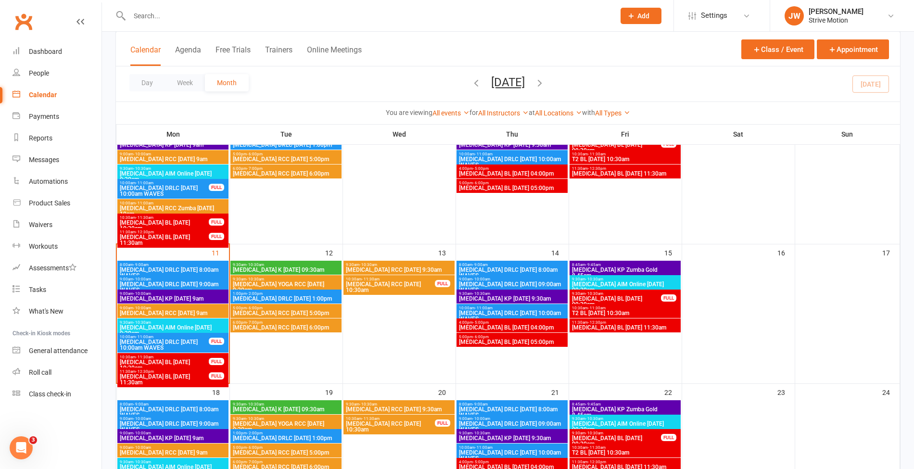
click at [255, 17] on input "text" at bounding box center [368, 15] width 482 height 13
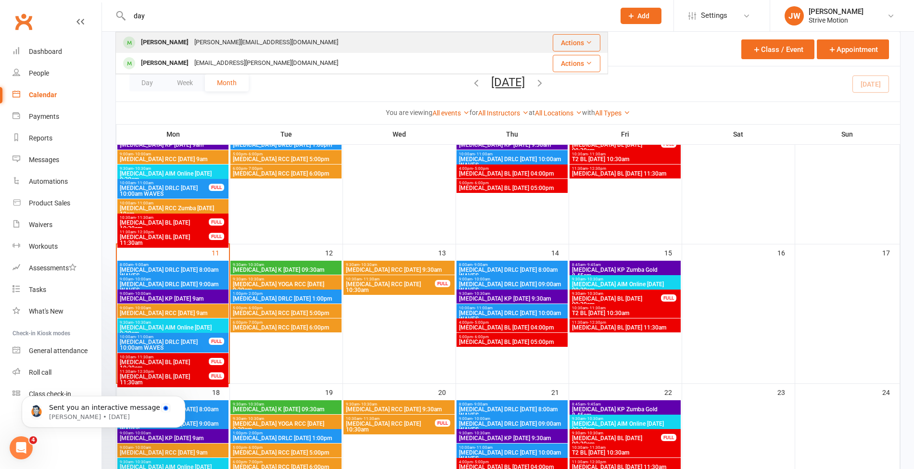
type input "day"
click at [211, 42] on div "[PERSON_NAME][EMAIL_ADDRESS][DOMAIN_NAME]" at bounding box center [267, 43] width 150 height 14
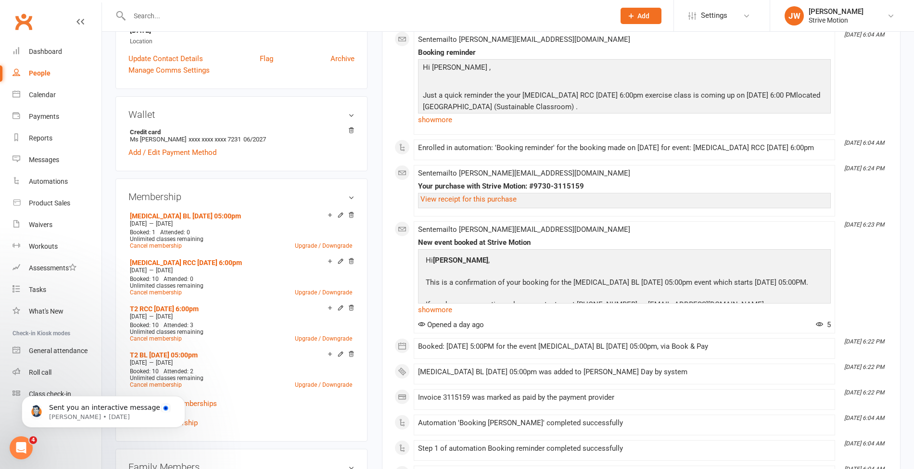
scroll to position [228, 0]
click at [43, 98] on div "Calendar" at bounding box center [42, 95] width 27 height 8
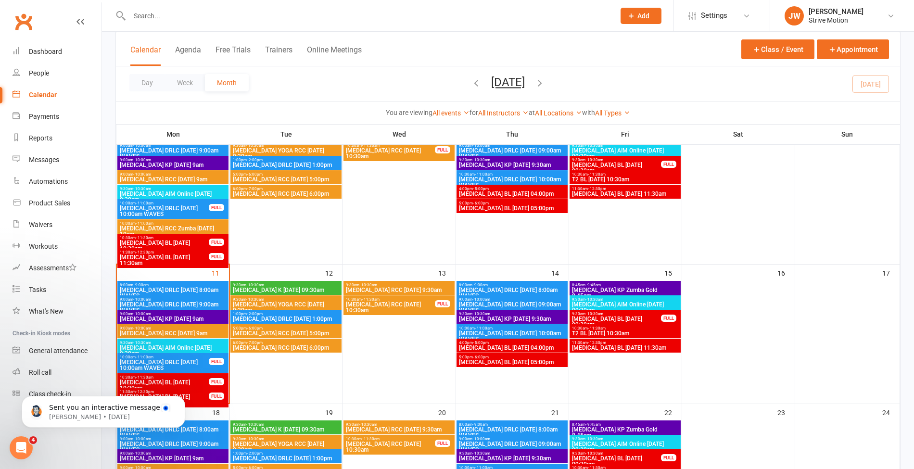
scroll to position [260, 0]
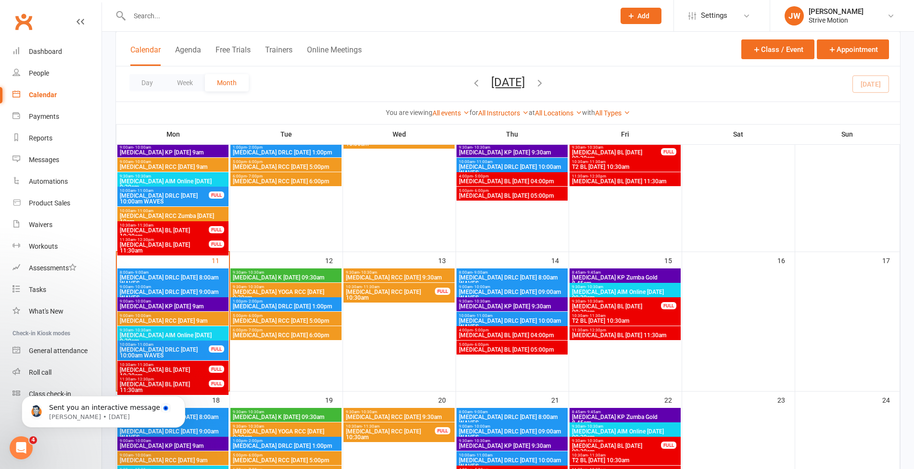
click at [490, 349] on span "[MEDICAL_DATA] BL [DATE] 05:00pm" at bounding box center [512, 350] width 107 height 6
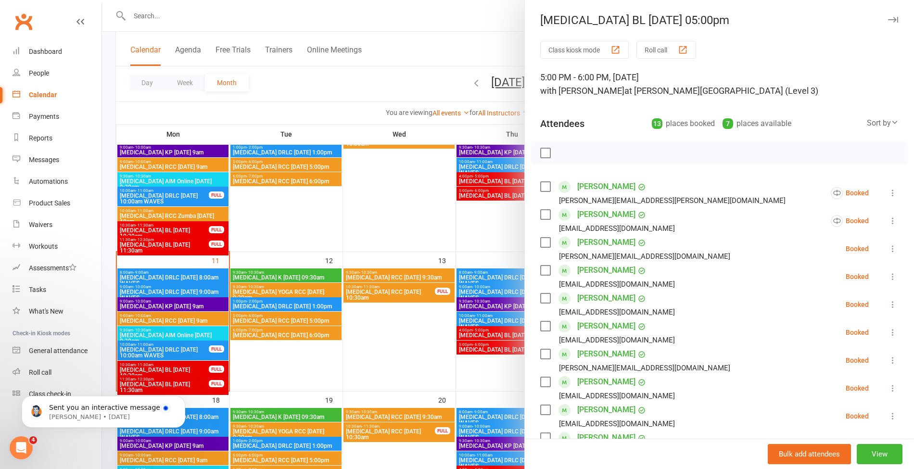
click at [371, 91] on div at bounding box center [508, 234] width 812 height 469
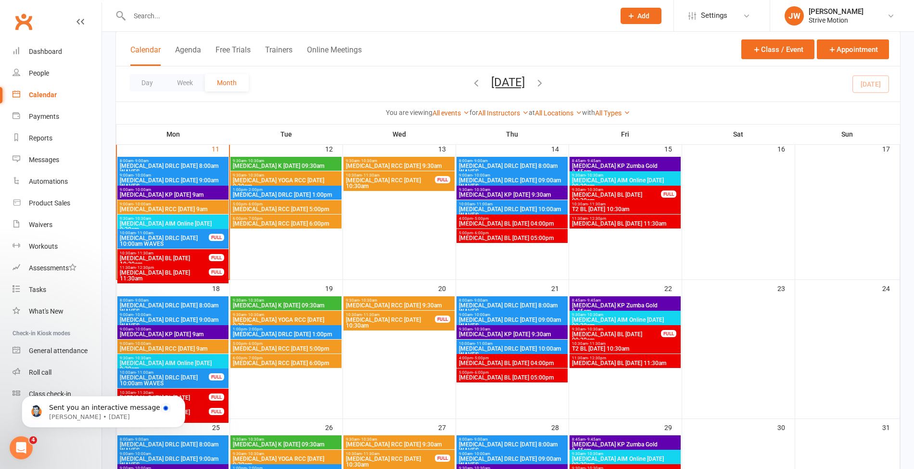
scroll to position [372, 0]
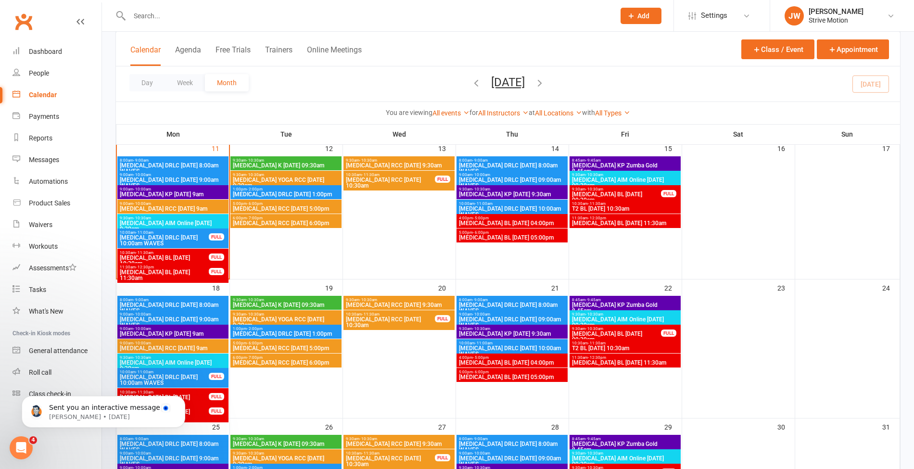
click at [485, 381] on div "5:00pm - 6:00pm [MEDICAL_DATA] BL [DATE] 05:00pm" at bounding box center [512, 375] width 111 height 14
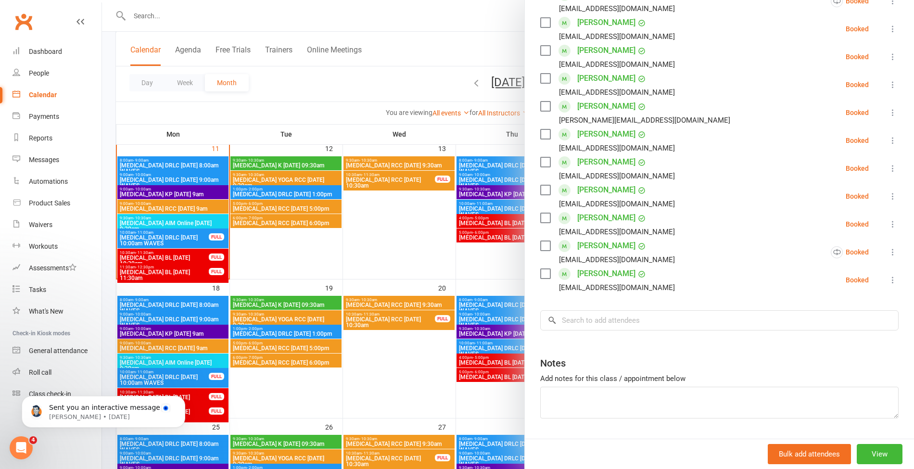
scroll to position [223, 0]
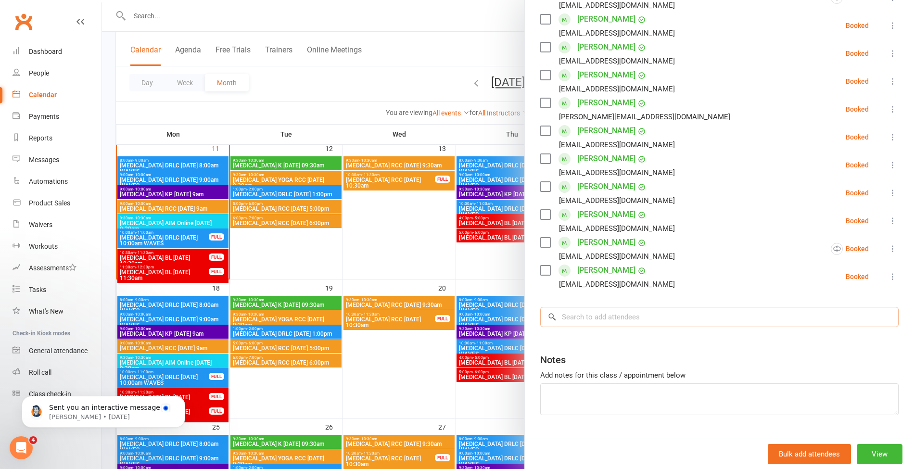
click at [600, 309] on input "search" at bounding box center [719, 317] width 358 height 20
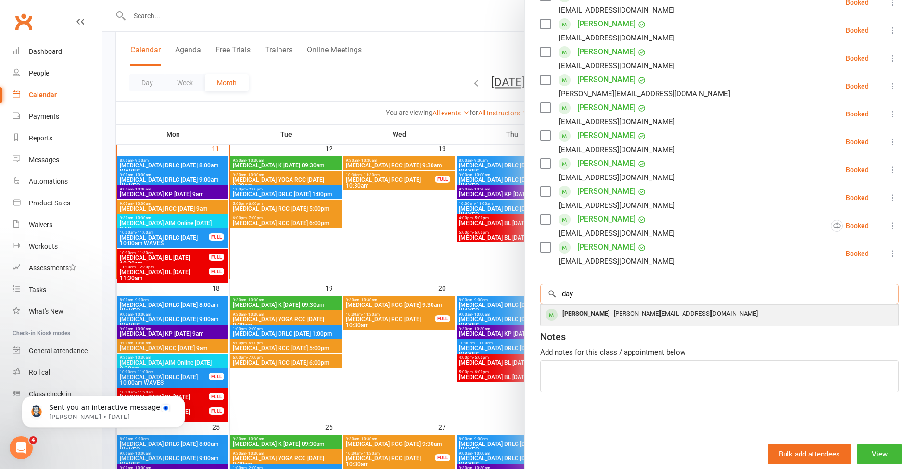
type input "day"
click at [588, 314] on div "[PERSON_NAME]" at bounding box center [586, 314] width 55 height 14
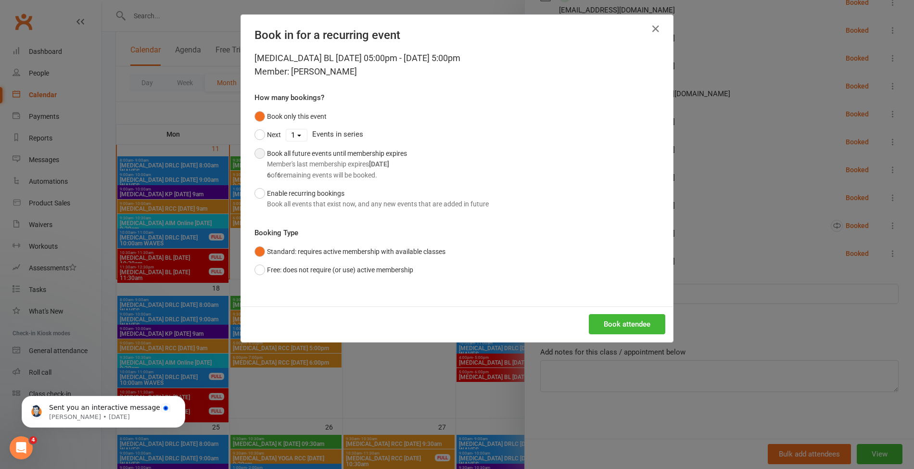
click at [328, 168] on div "Member's last membership expires [DATE]" at bounding box center [337, 164] width 140 height 11
click at [616, 319] on button "Book attendee" at bounding box center [627, 324] width 77 height 20
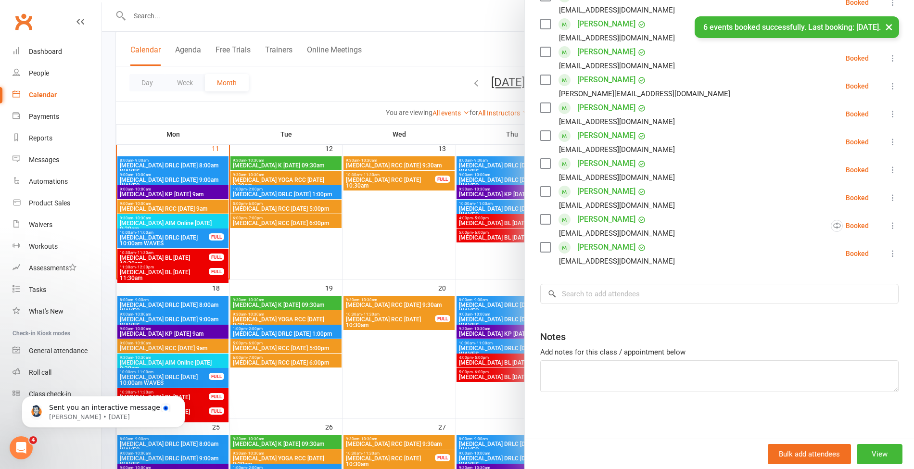
scroll to position [274, 0]
